Goal: Task Accomplishment & Management: Use online tool/utility

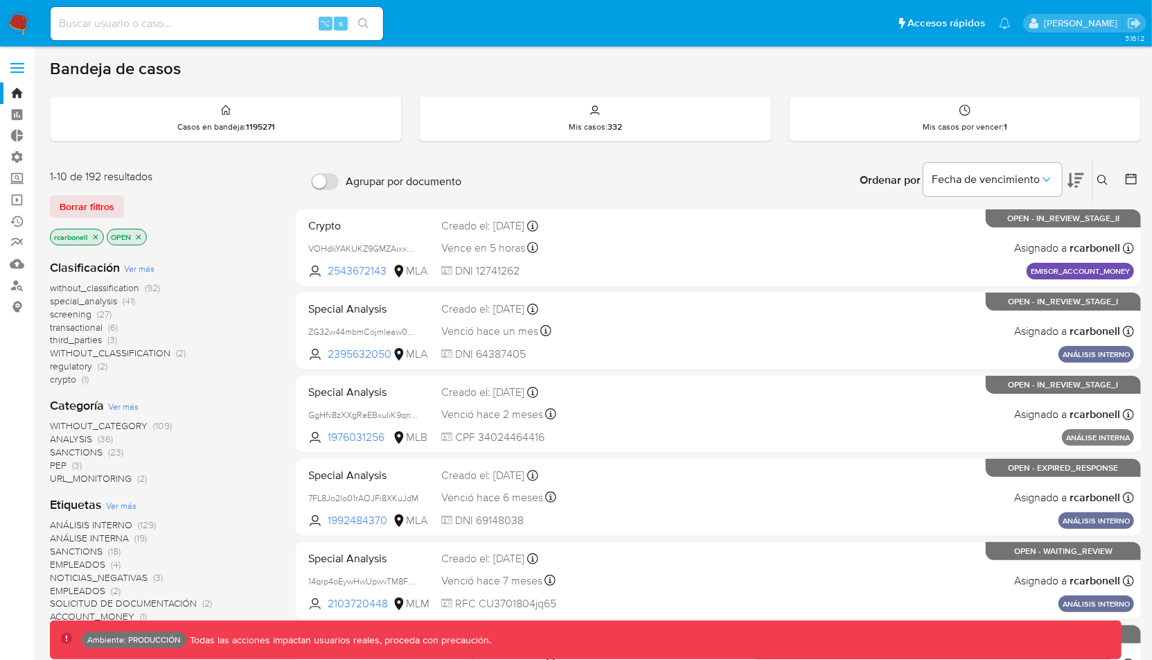
click at [21, 73] on label at bounding box center [17, 67] width 35 height 29
click at [0, 0] on input "checkbox" at bounding box center [0, 0] width 0 height 0
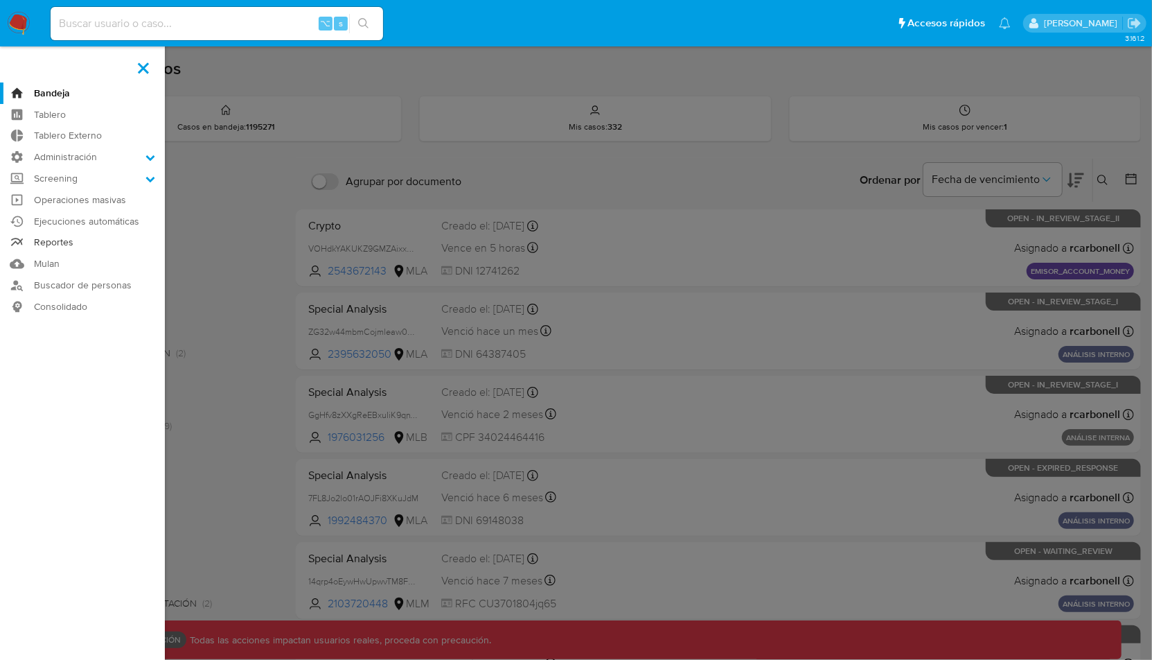
click at [73, 247] on link "Reportes" at bounding box center [82, 242] width 165 height 21
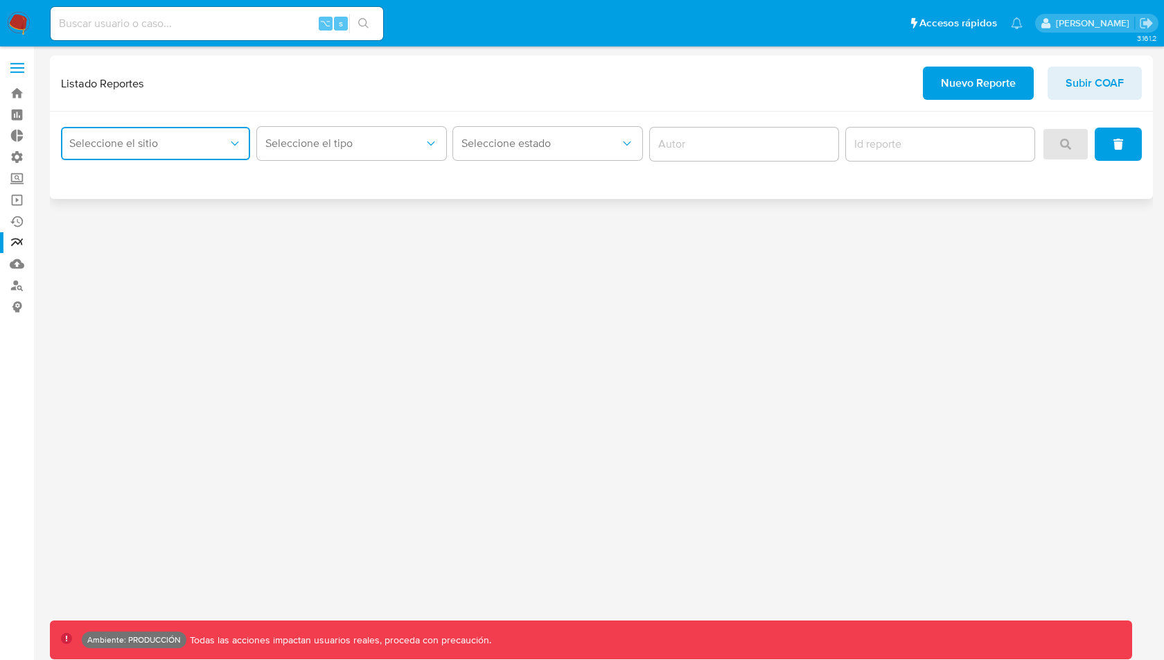
click at [234, 140] on icon "site_id" at bounding box center [235, 143] width 14 height 14
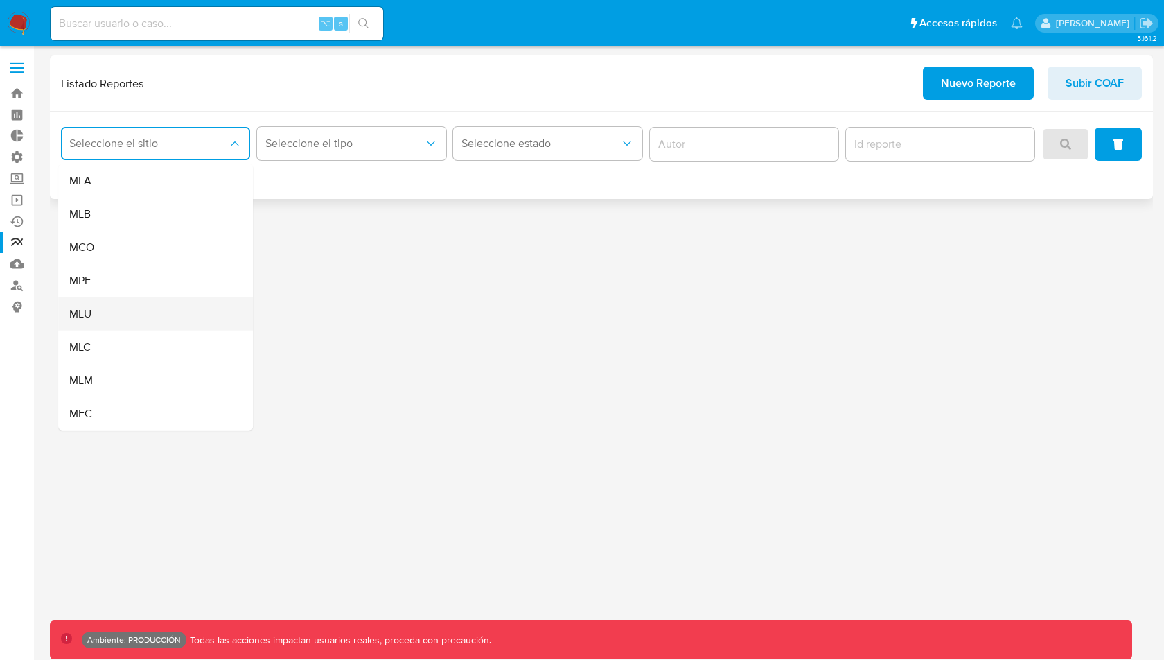
click at [115, 312] on div "MLU" at bounding box center [151, 313] width 164 height 33
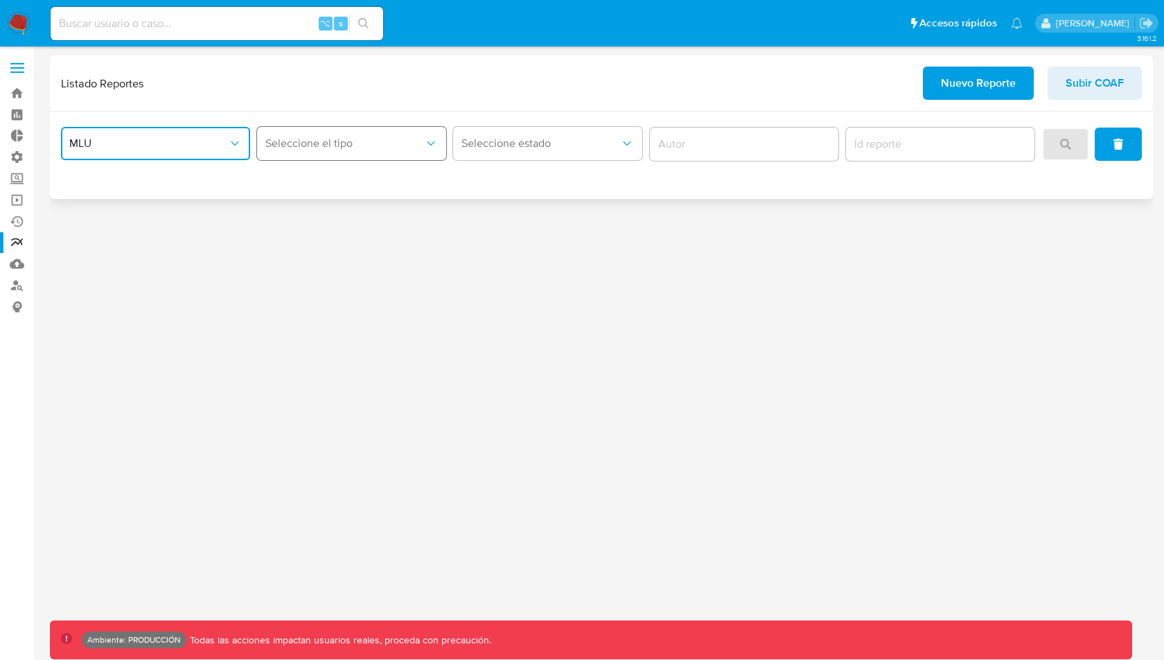
click at [310, 154] on button "Seleccione el tipo" at bounding box center [351, 143] width 189 height 33
click at [306, 213] on div "IEDE" at bounding box center [347, 213] width 164 height 33
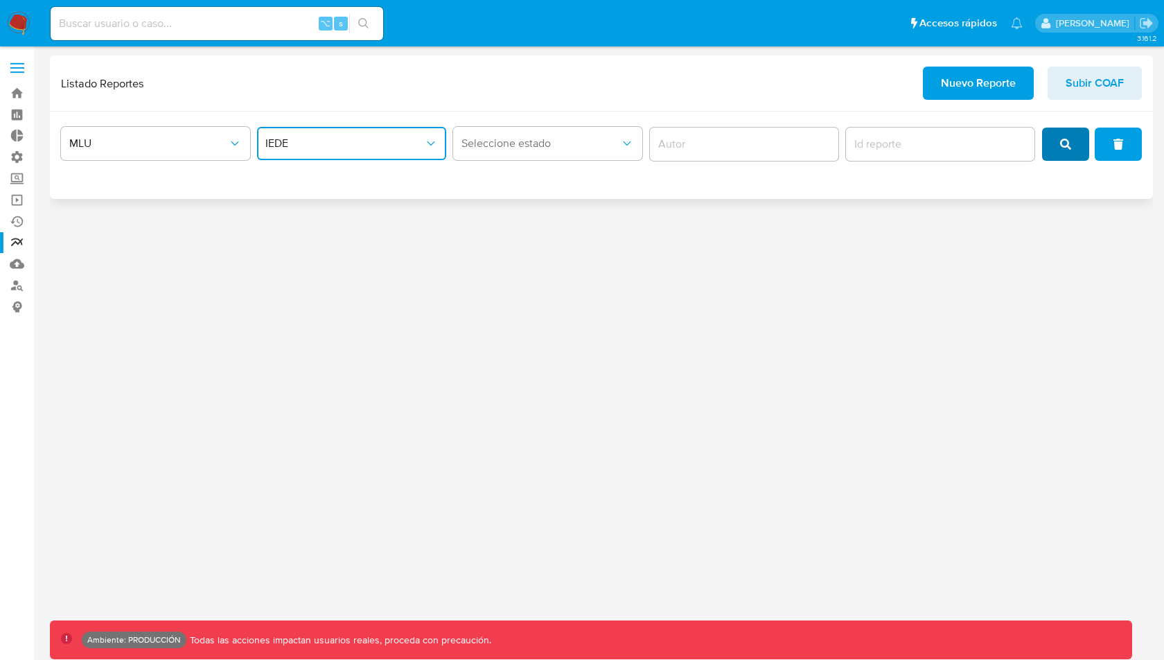
click at [1056, 136] on button "search" at bounding box center [1065, 143] width 47 height 33
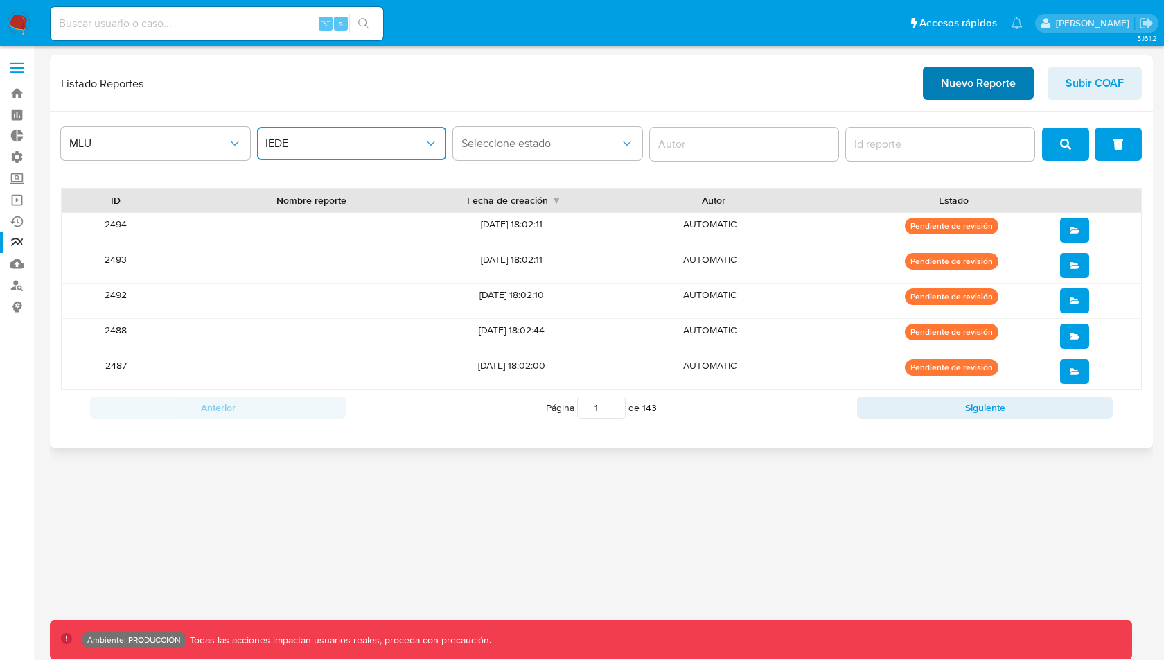
click at [1018, 91] on button "Nuevo Reporte" at bounding box center [978, 83] width 111 height 33
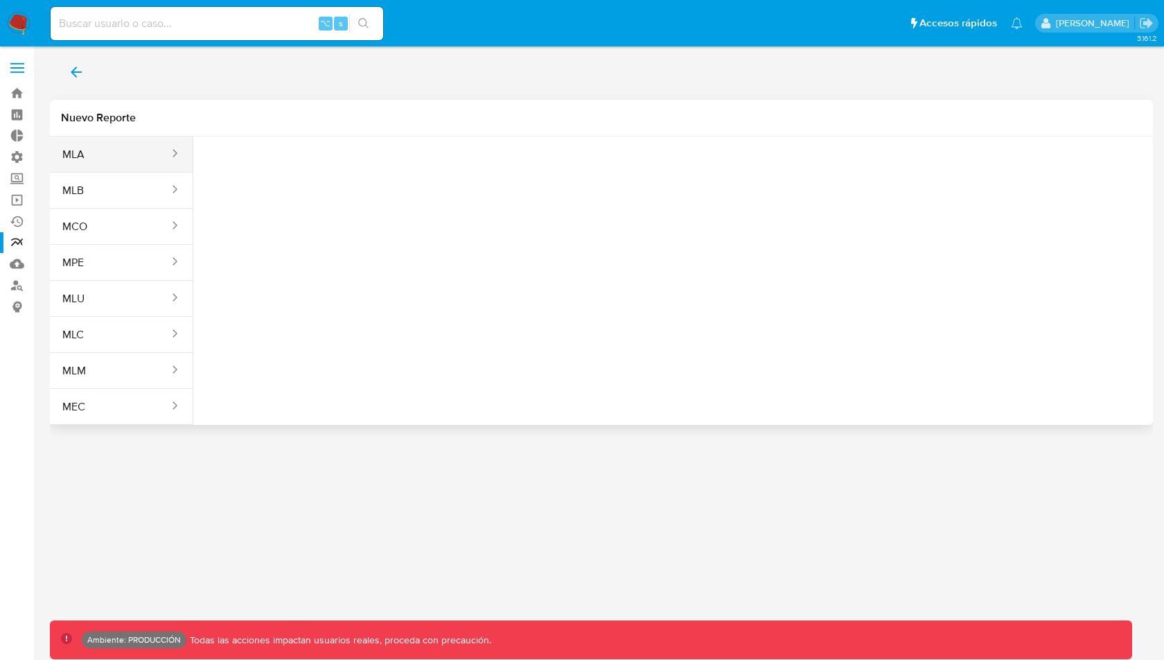
click at [100, 154] on button "MLA" at bounding box center [110, 154] width 121 height 33
click at [294, 161] on button "Seleccione una opcion" at bounding box center [280, 173] width 152 height 33
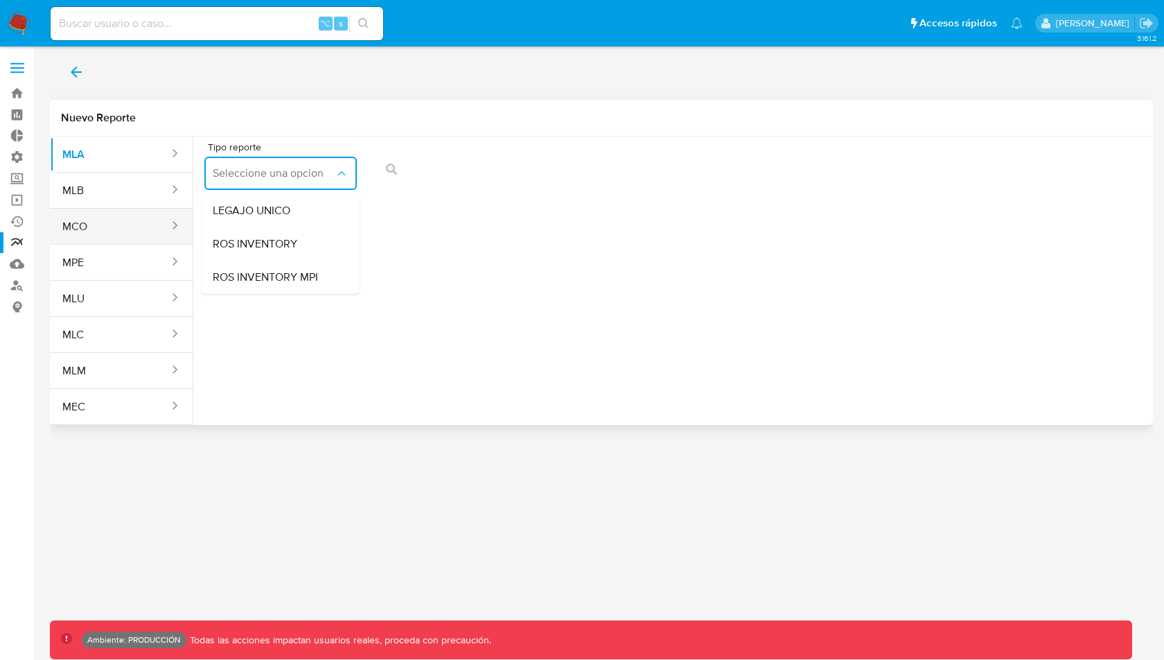
click at [82, 231] on button "MCO" at bounding box center [110, 226] width 121 height 33
click at [299, 177] on span "Seleccione una opcion" at bounding box center [274, 173] width 122 height 14
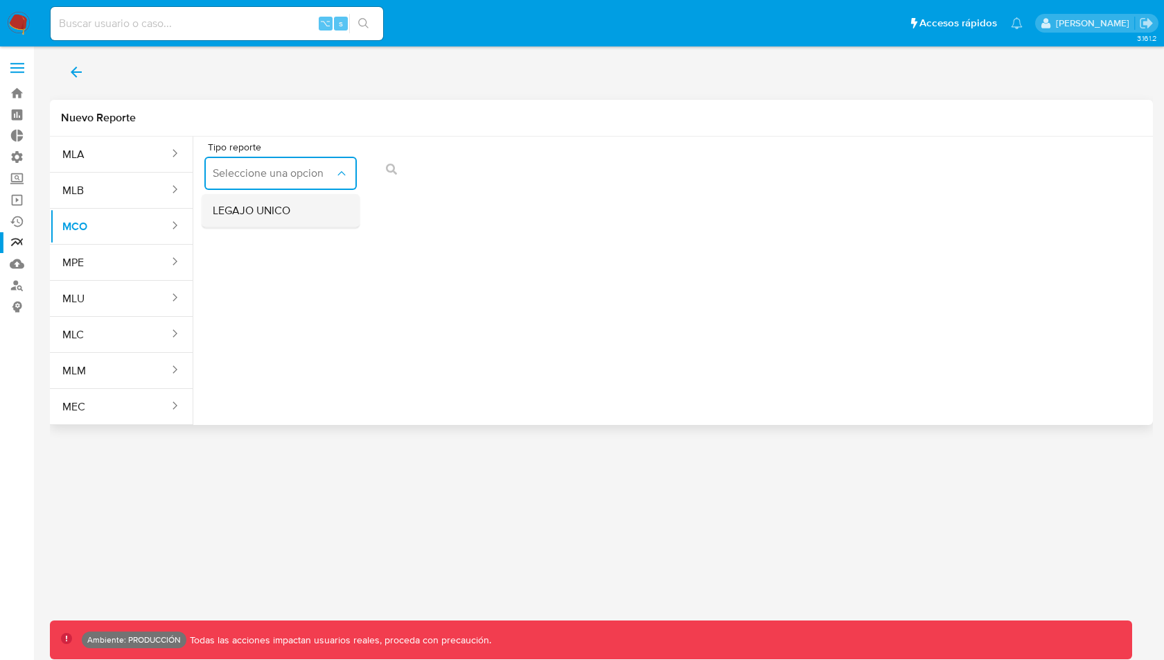
click at [307, 213] on div "LEGAJO UNICO" at bounding box center [276, 210] width 127 height 33
click at [75, 73] on icon "back" at bounding box center [76, 72] width 17 height 17
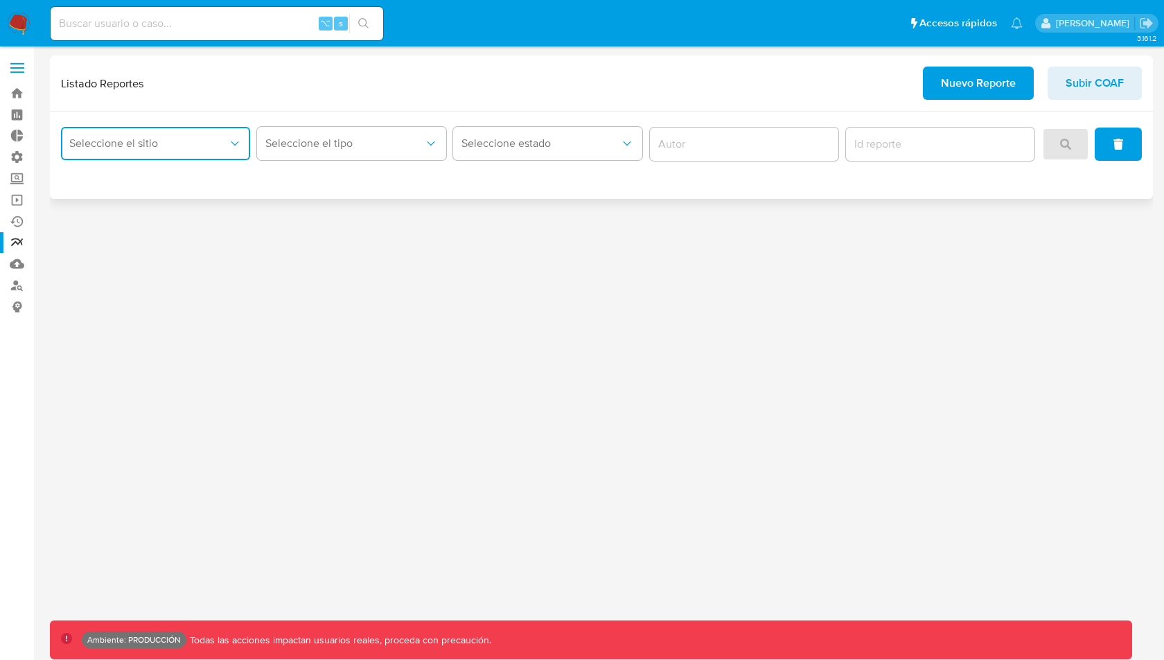
click at [211, 139] on span "Seleccione el sitio" at bounding box center [148, 143] width 159 height 14
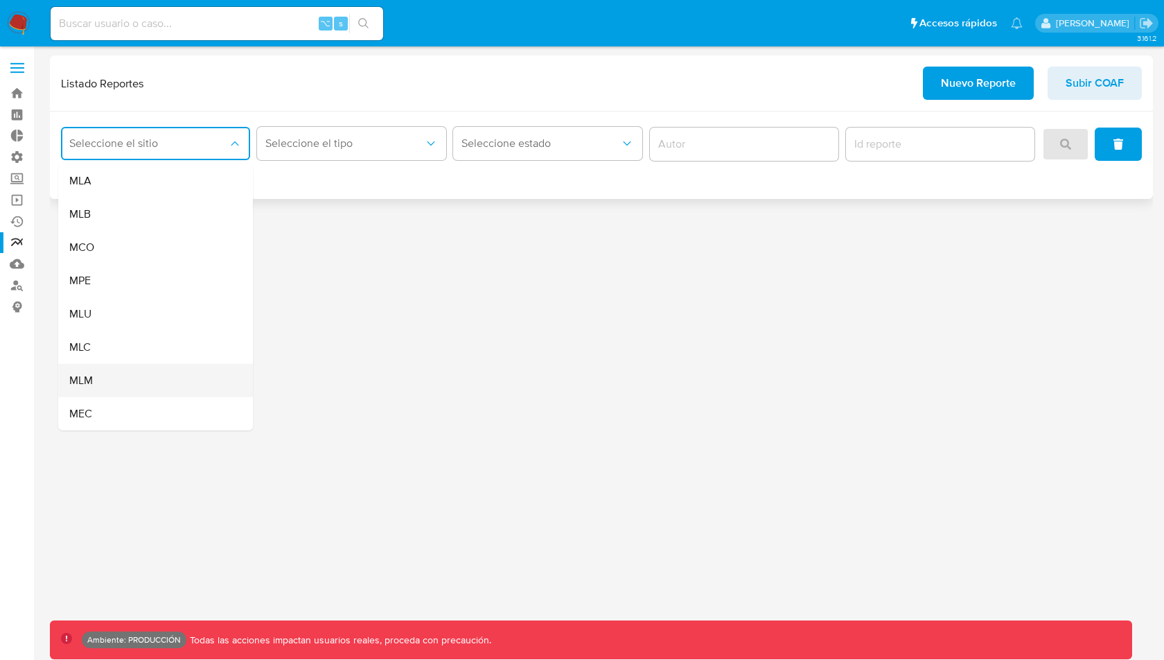
click at [116, 382] on div "MLM" at bounding box center [151, 380] width 164 height 33
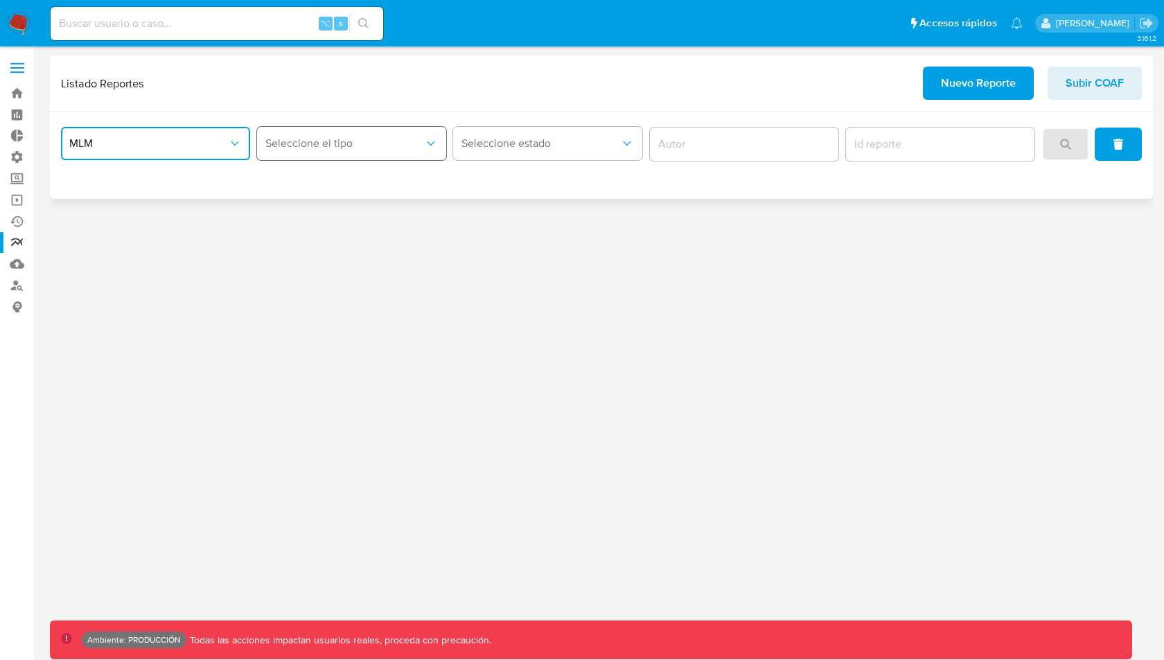
click at [336, 144] on span "Seleccione el tipo" at bounding box center [344, 143] width 159 height 14
click at [332, 218] on div "IFPE 24H" at bounding box center [347, 213] width 164 height 33
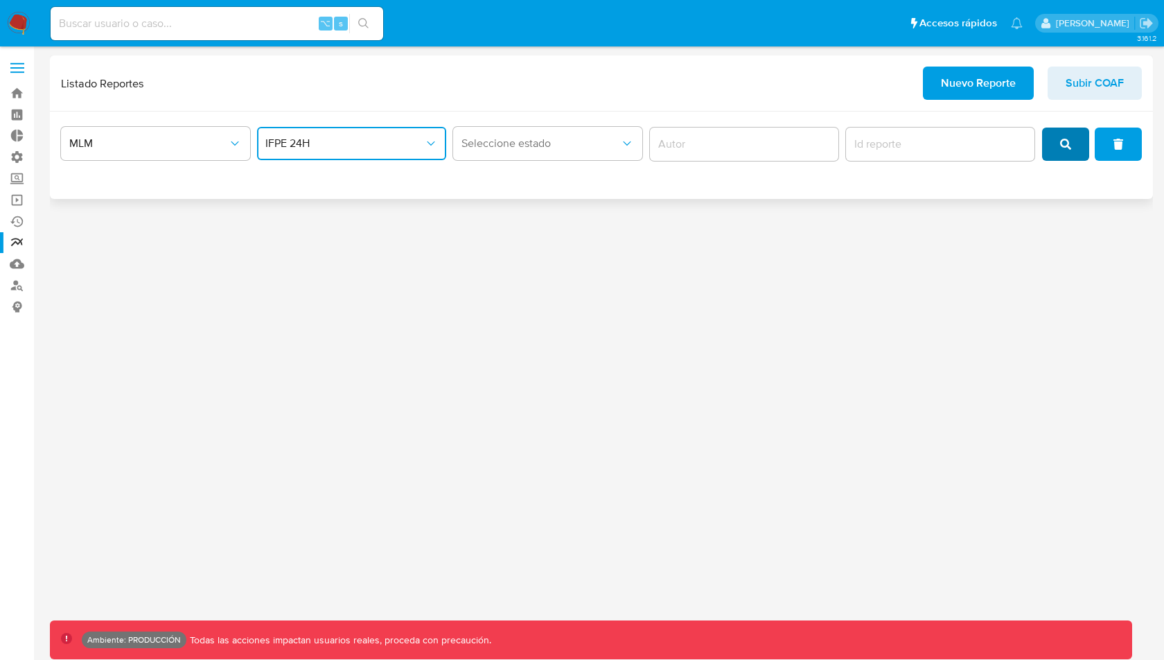
click at [1077, 129] on button "search" at bounding box center [1065, 143] width 47 height 33
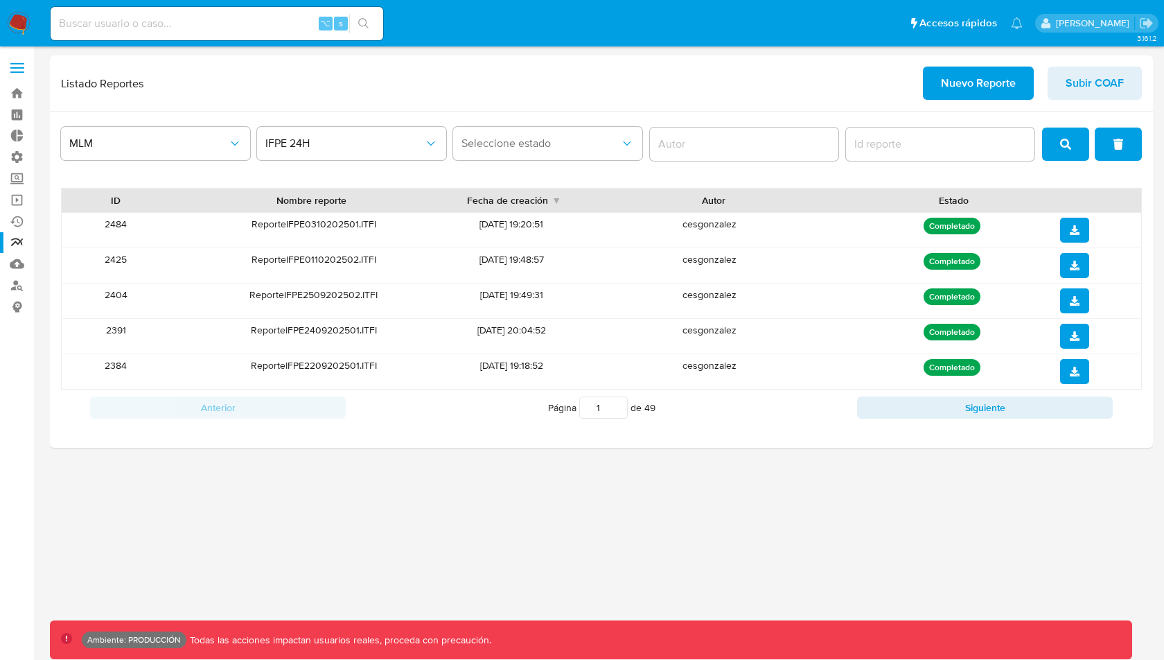
click at [574, 551] on div "3.161.2 Ambiente: PRODUCCIÓN Todas las acciones impactan usuarios reales, proce…" at bounding box center [601, 352] width 1103 height 595
click at [759, 112] on div "MLM IFPE 24H Seleccione estado ID Nombre reporte Fecha de creación Autor Estado…" at bounding box center [601, 280] width 1103 height 336
